Goal: Book appointment/travel/reservation

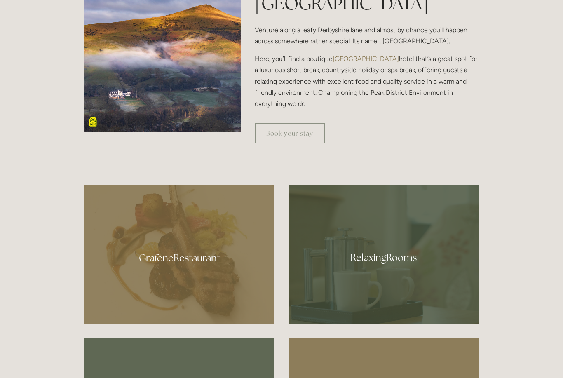
scroll to position [385, 0]
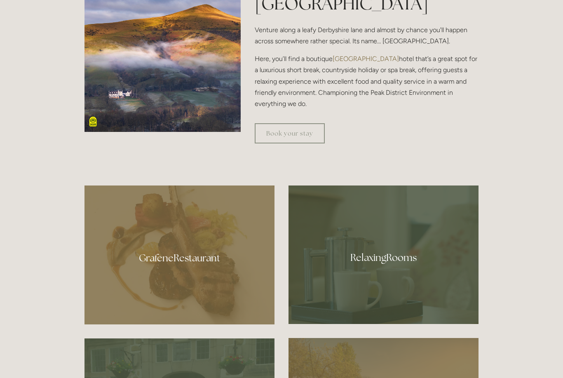
click at [301, 144] on link "Book your stay" at bounding box center [290, 133] width 70 height 20
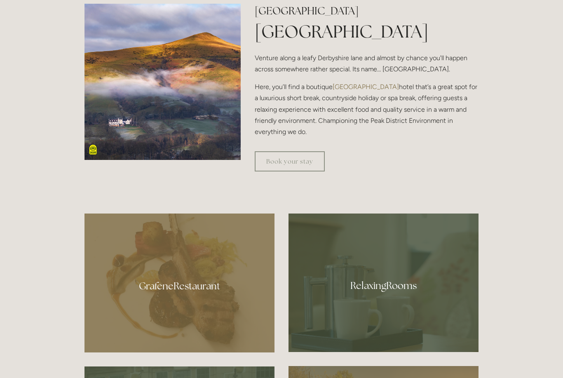
scroll to position [269, 0]
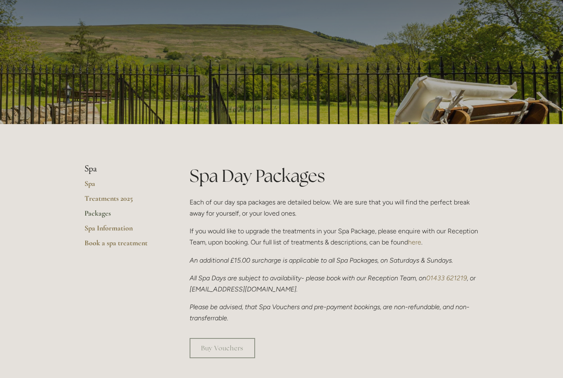
scroll to position [49, 0]
click at [103, 215] on link "Packages" at bounding box center [124, 216] width 79 height 15
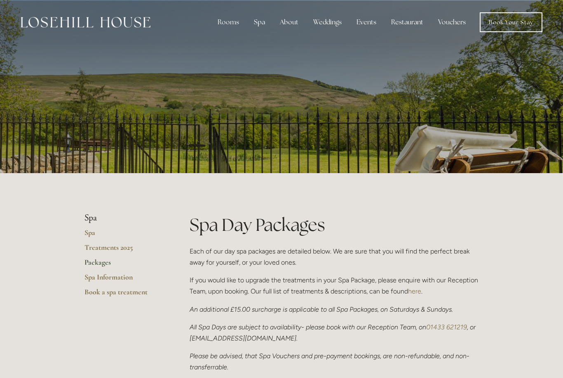
click at [522, 28] on link "Book Your Stay" at bounding box center [511, 22] width 63 height 20
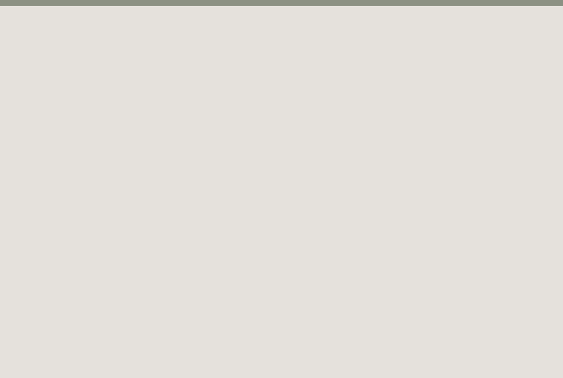
scroll to position [45, 0]
